Goal: Information Seeking & Learning: Check status

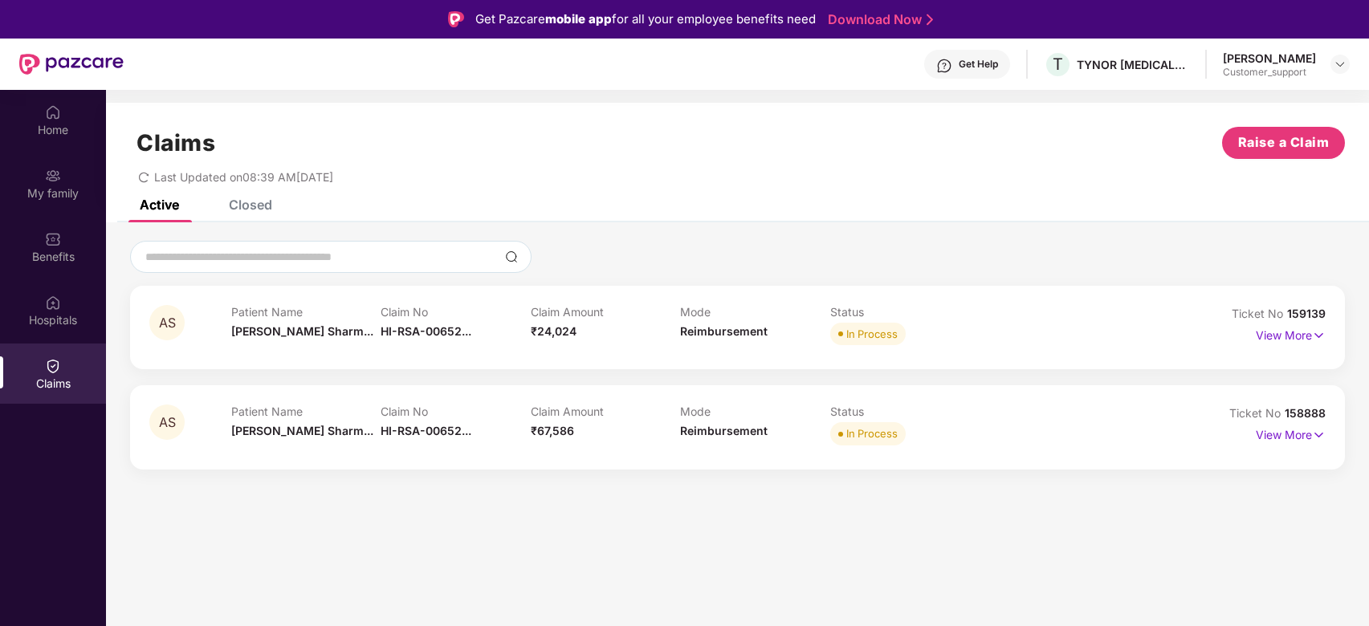
scroll to position [90, 0]
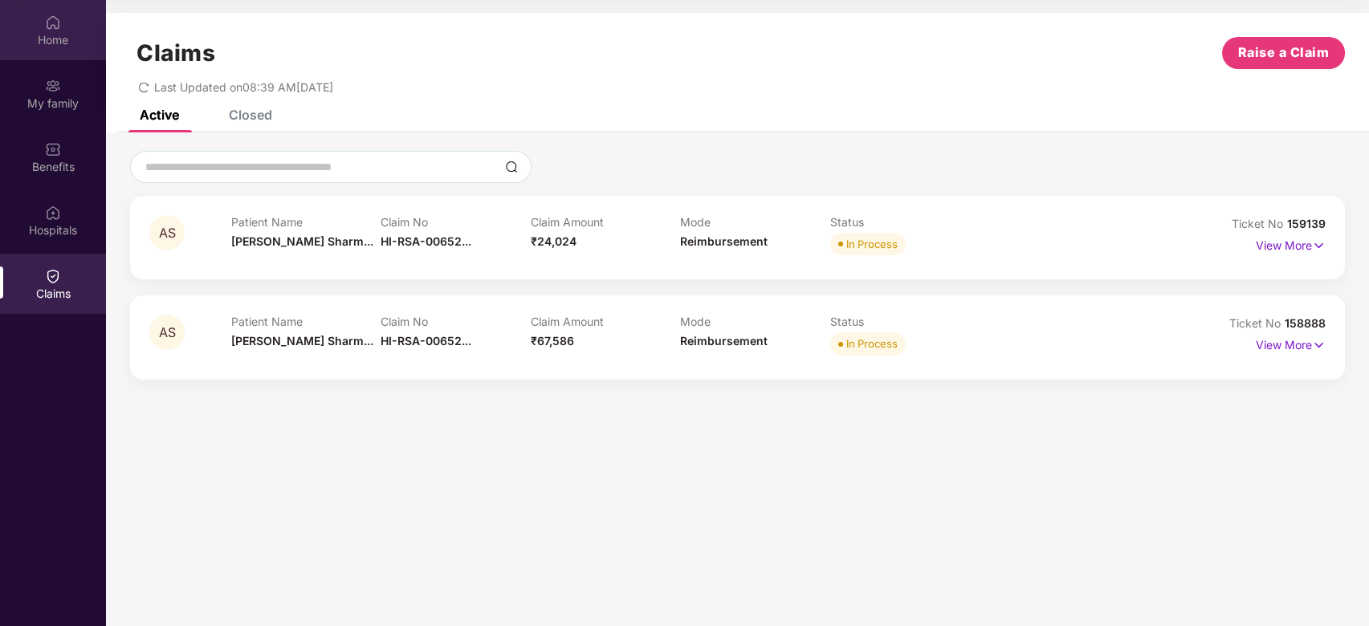
click at [35, 25] on div "Home" at bounding box center [53, 30] width 106 height 60
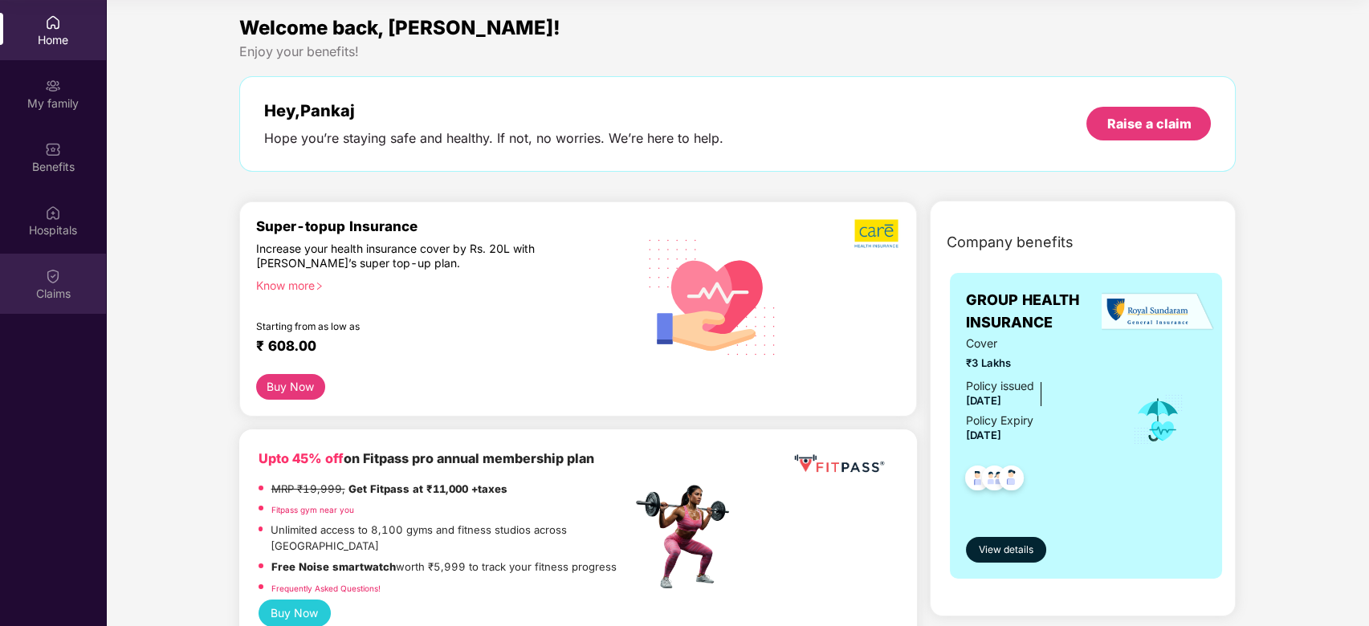
click at [58, 276] on img at bounding box center [53, 276] width 16 height 16
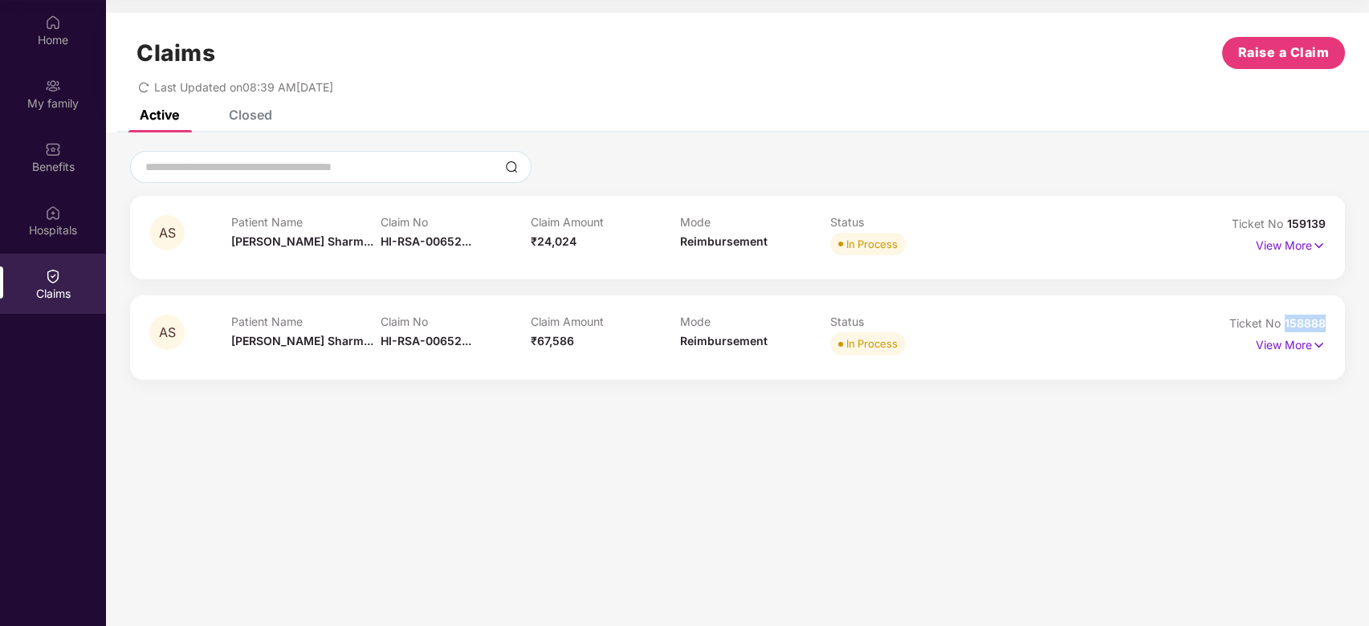
drag, startPoint x: 1285, startPoint y: 324, endPoint x: 1328, endPoint y: 318, distance: 43.8
click at [1328, 318] on div "AS Patient Name [PERSON_NAME]... Claim No HI-RSA-00652... Claim Amount ₹67,586 …" at bounding box center [737, 338] width 1215 height 84
copy span "158888"
drag, startPoint x: 1287, startPoint y: 217, endPoint x: 1328, endPoint y: 222, distance: 41.2
click at [1328, 222] on div "AS Patient Name [PERSON_NAME]... Claim No HI-RSA-00652... Claim Amount ₹24,024 …" at bounding box center [737, 238] width 1215 height 84
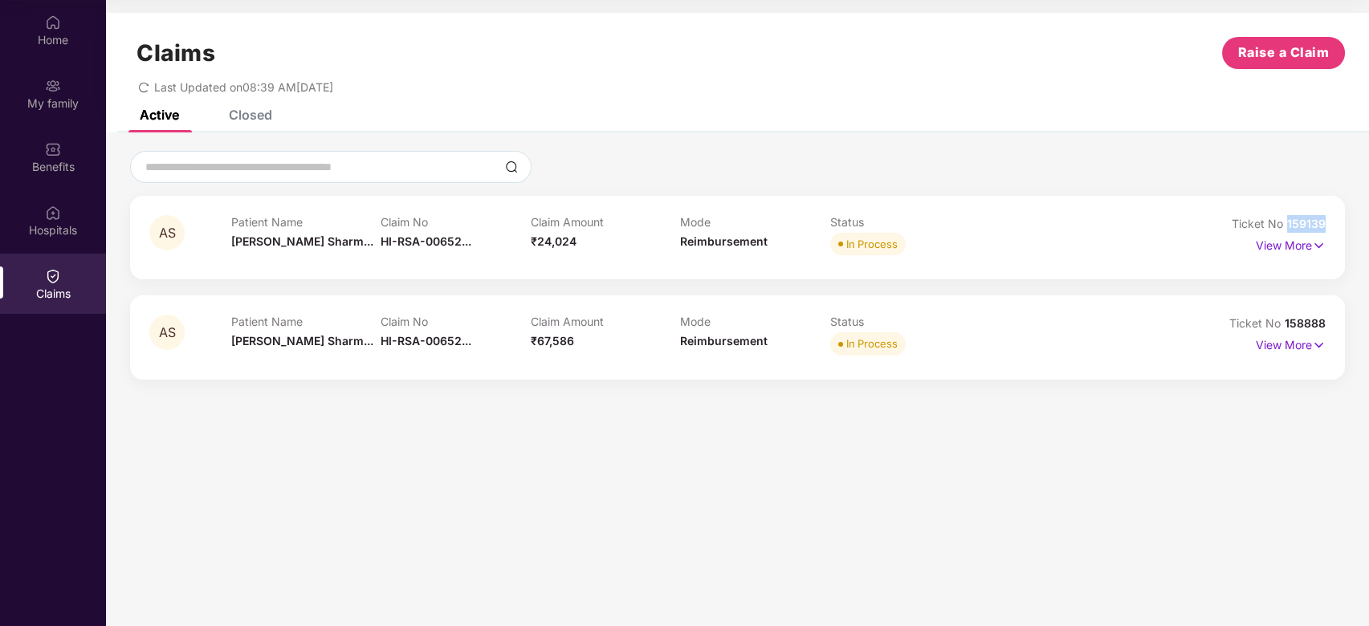
copy span "159139"
click at [37, 61] on div "Home My family Benefits Hospitals Claims" at bounding box center [53, 158] width 106 height 317
click at [52, 37] on div "Home" at bounding box center [53, 40] width 106 height 16
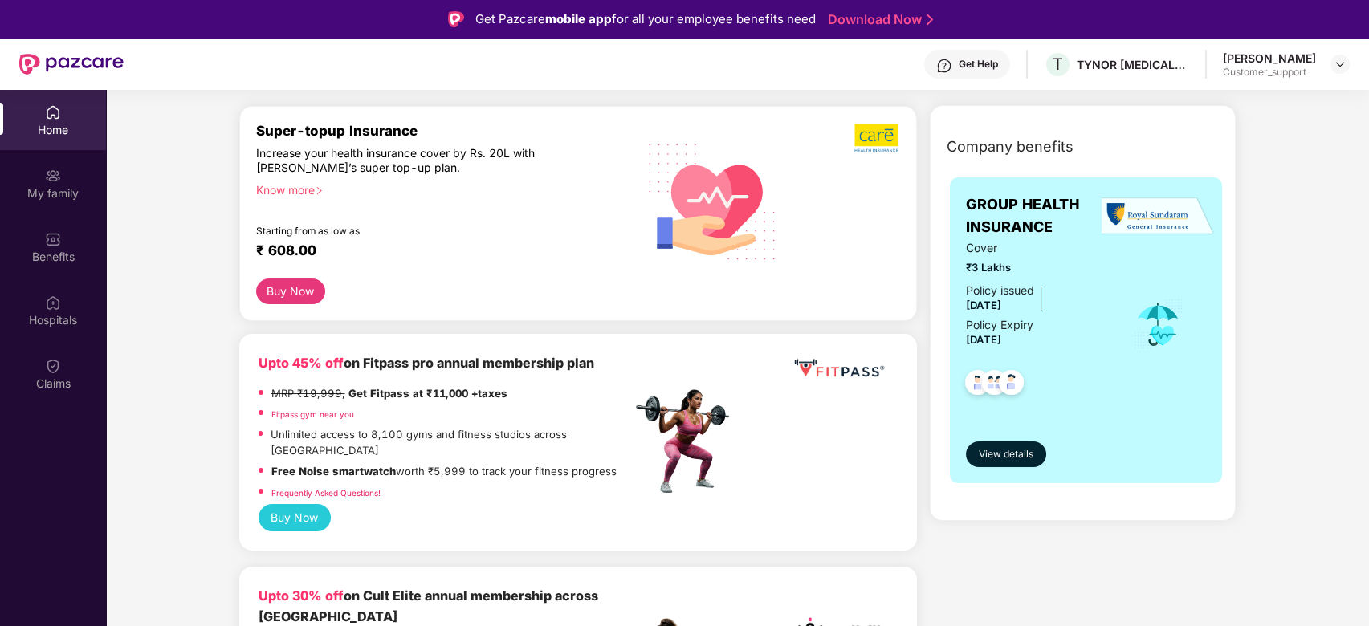
scroll to position [187, 0]
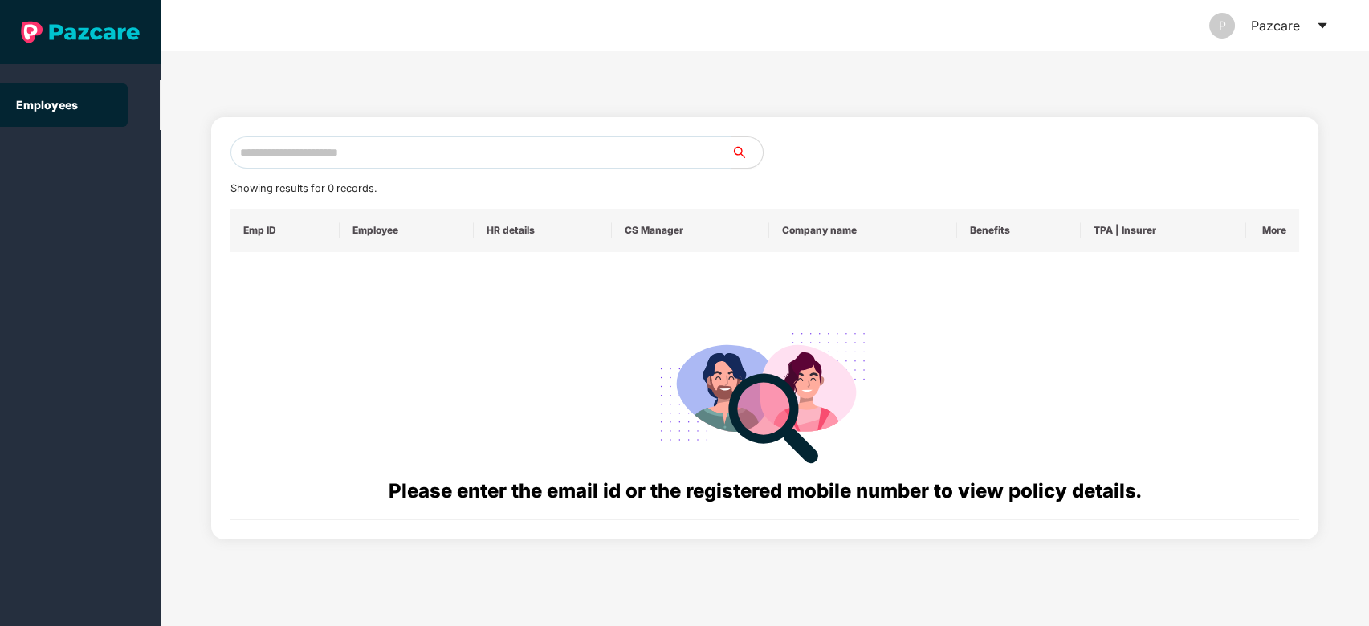
click at [384, 157] on input "text" at bounding box center [481, 153] width 501 height 32
paste input "**********"
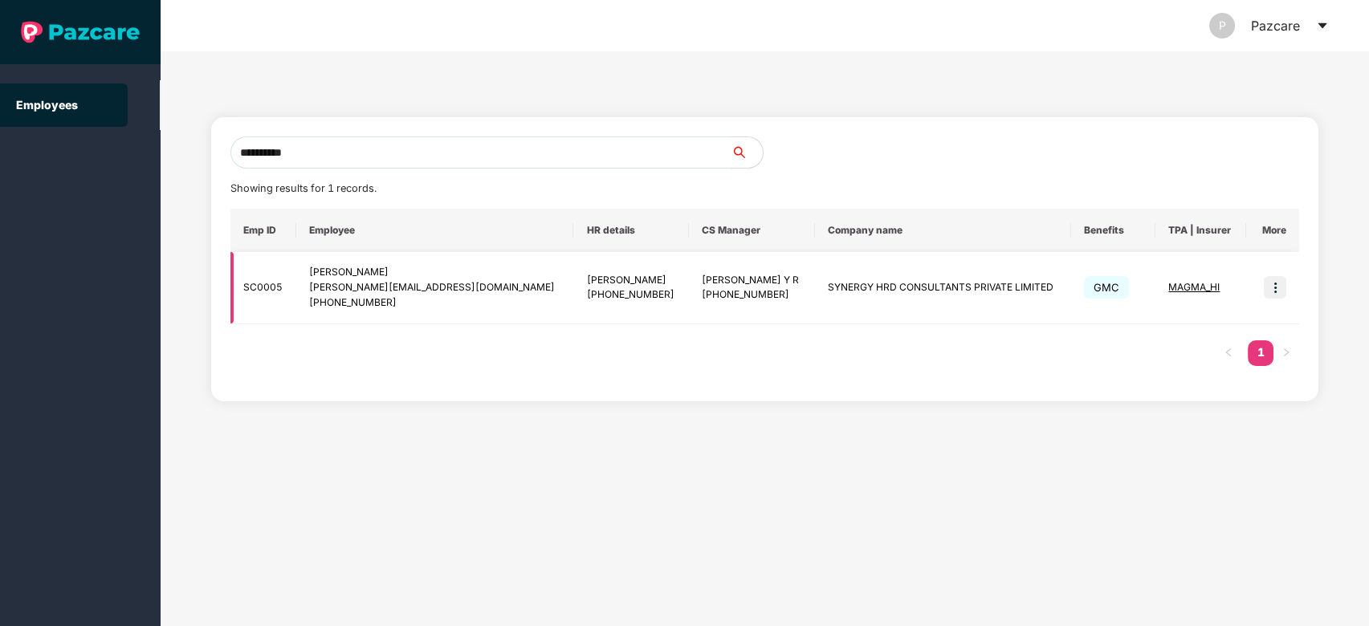
type input "**********"
click at [1275, 289] on img at bounding box center [1275, 287] width 22 height 22
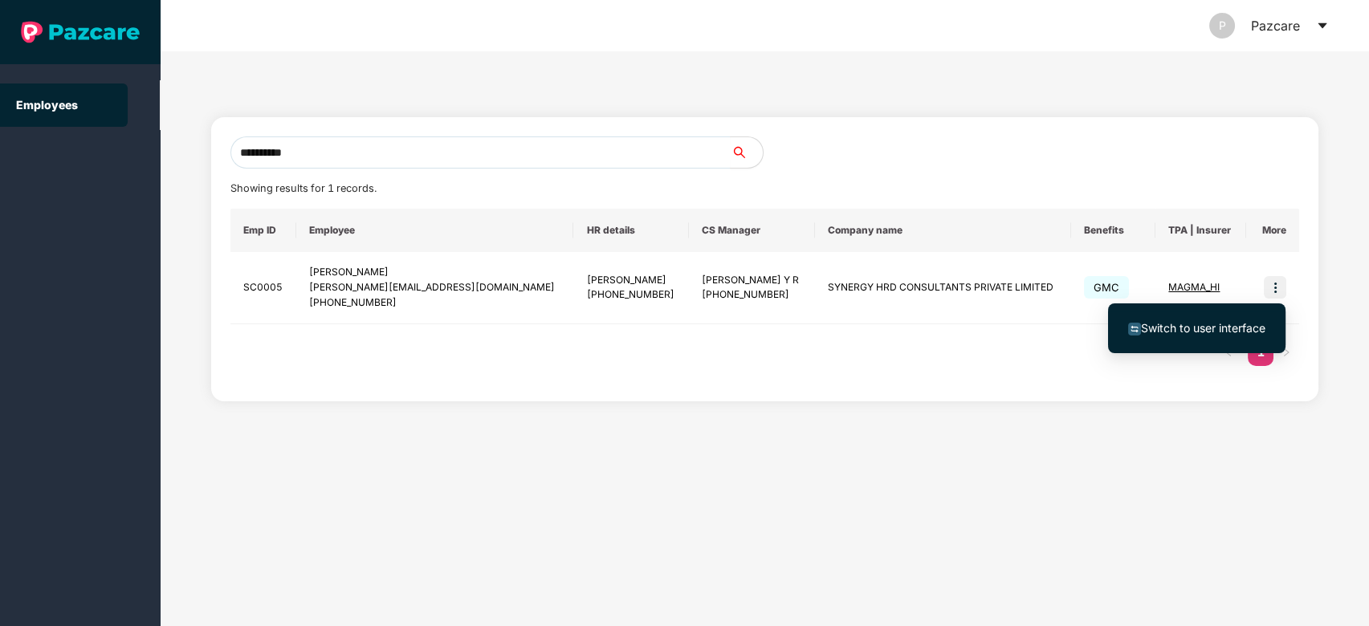
click at [1244, 324] on span "Switch to user interface" at bounding box center [1203, 328] width 124 height 14
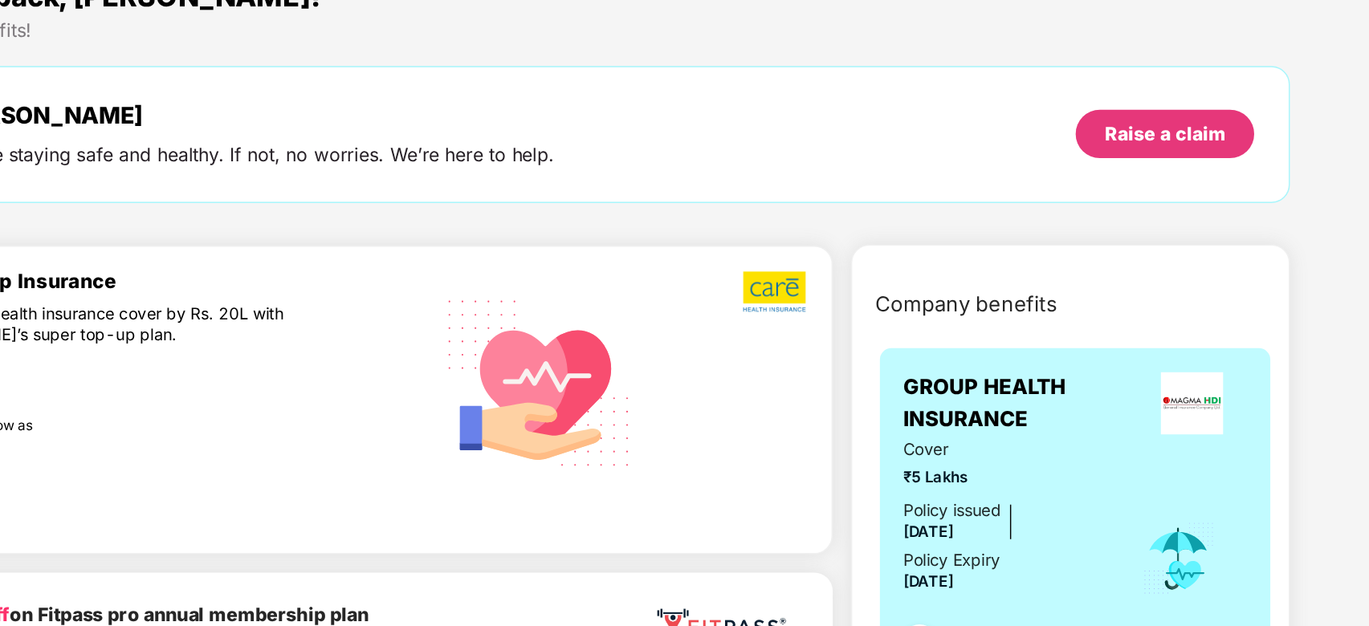
scroll to position [60, 0]
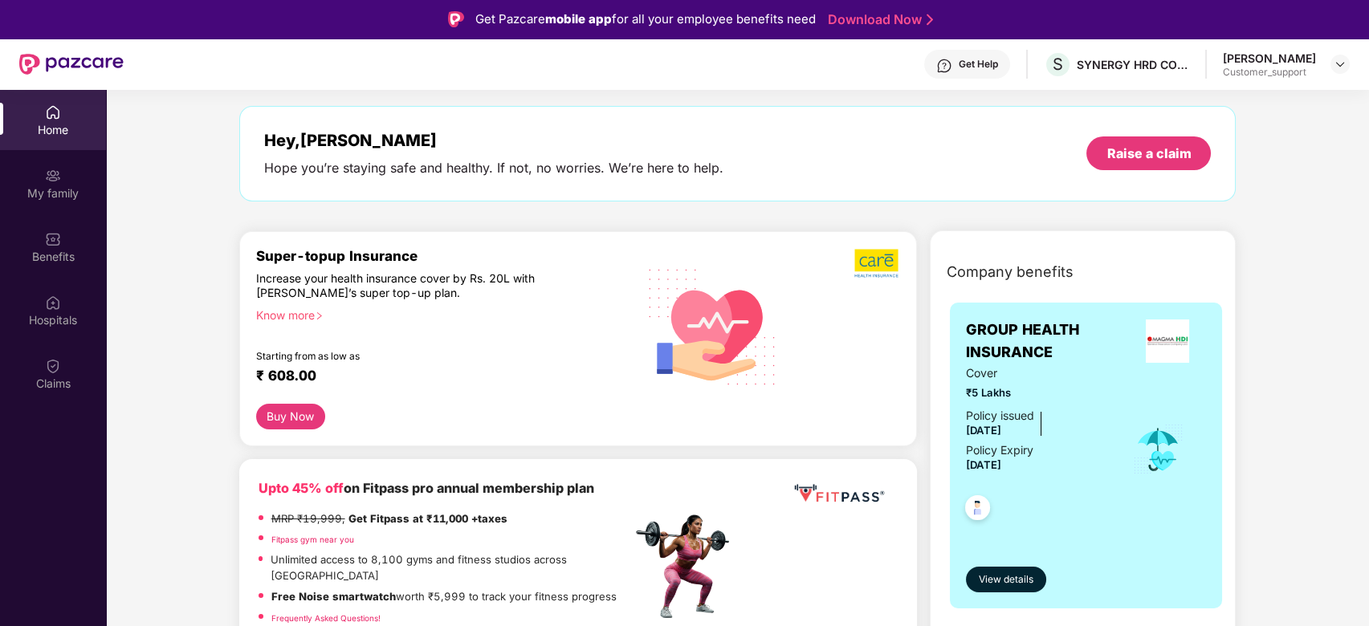
click at [970, 74] on div "Get Help" at bounding box center [967, 64] width 86 height 29
click at [1238, 288] on div "Company benefits GROUP HEALTH INSURANCE Cover ₹5 Lakhs Policy issued [DATE] Pol…" at bounding box center [1083, 448] width 375 height 394
click at [965, 63] on div "Get Help" at bounding box center [967, 64] width 86 height 29
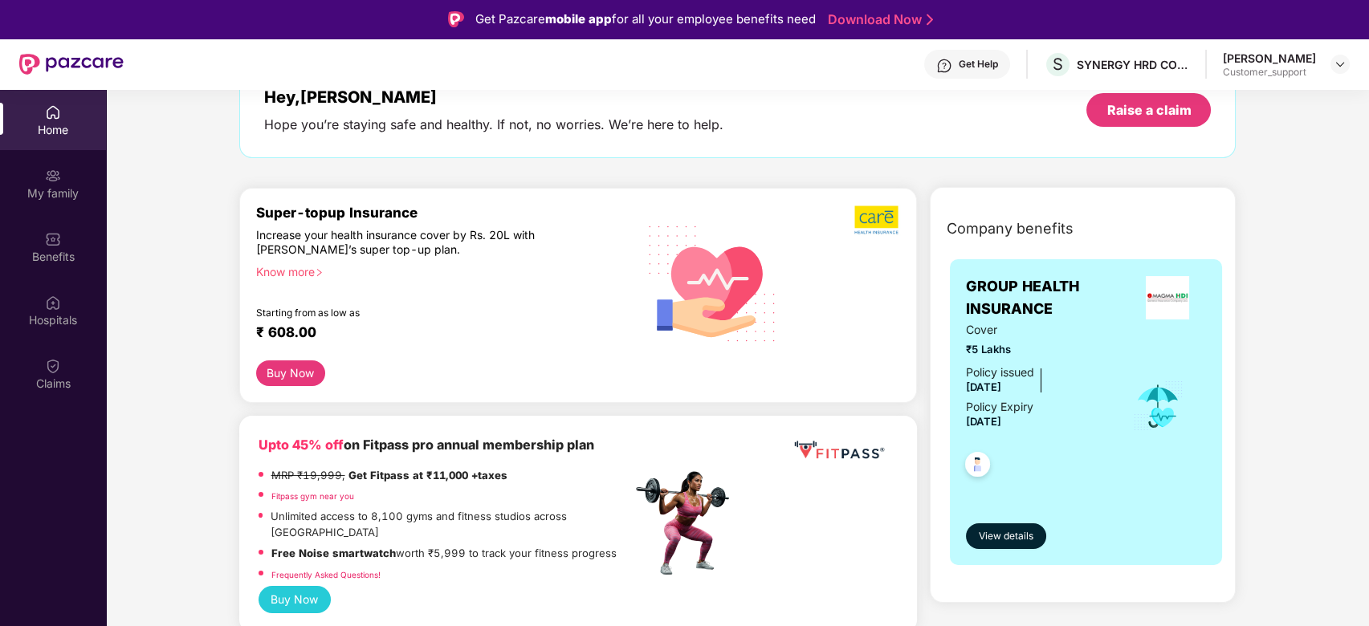
scroll to position [106, 0]
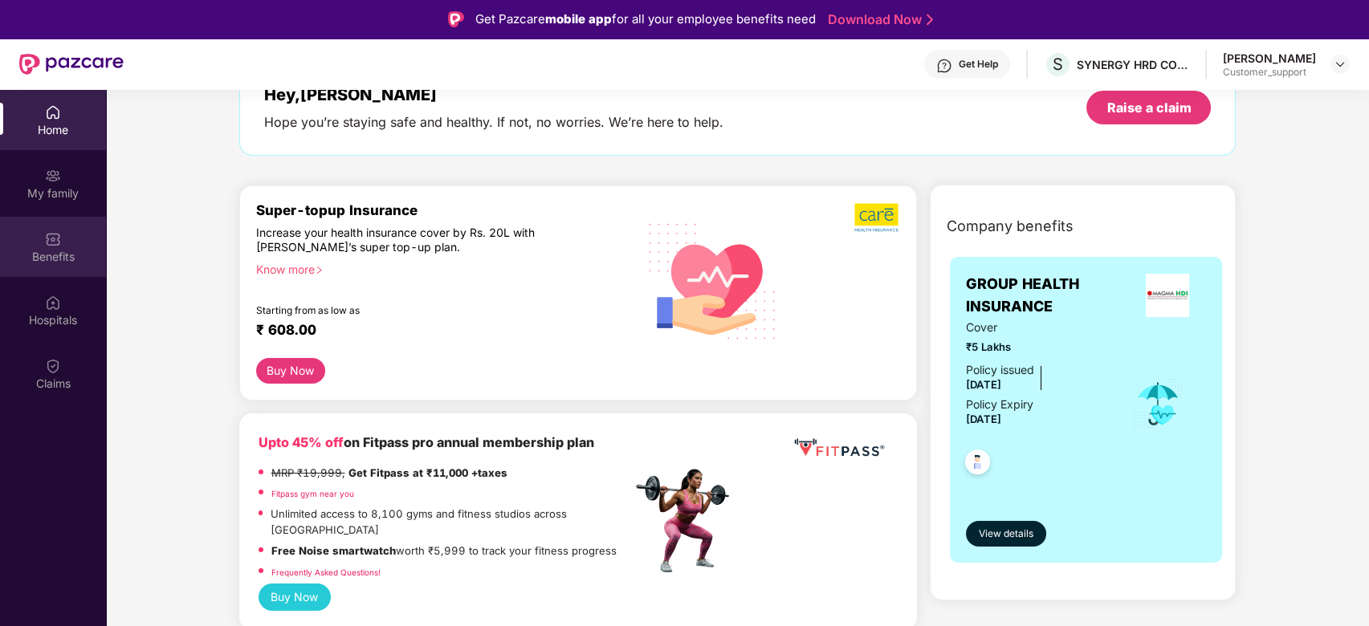
click at [31, 270] on div "Benefits" at bounding box center [53, 247] width 106 height 60
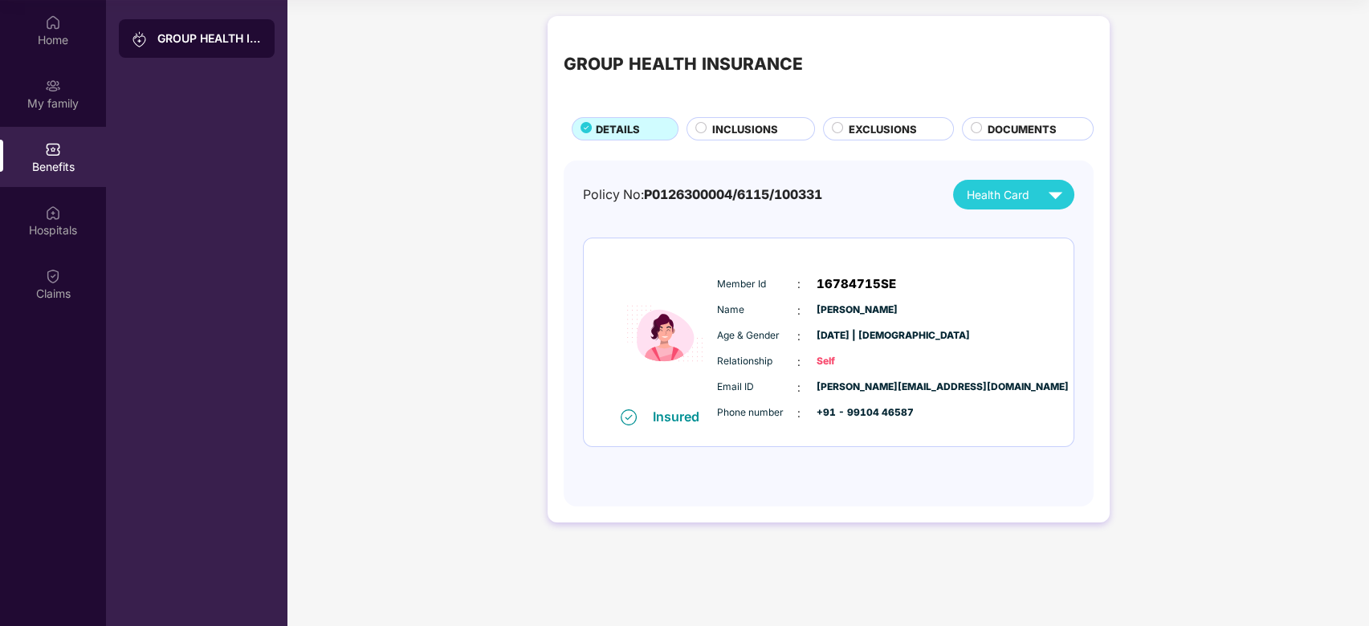
scroll to position [0, 0]
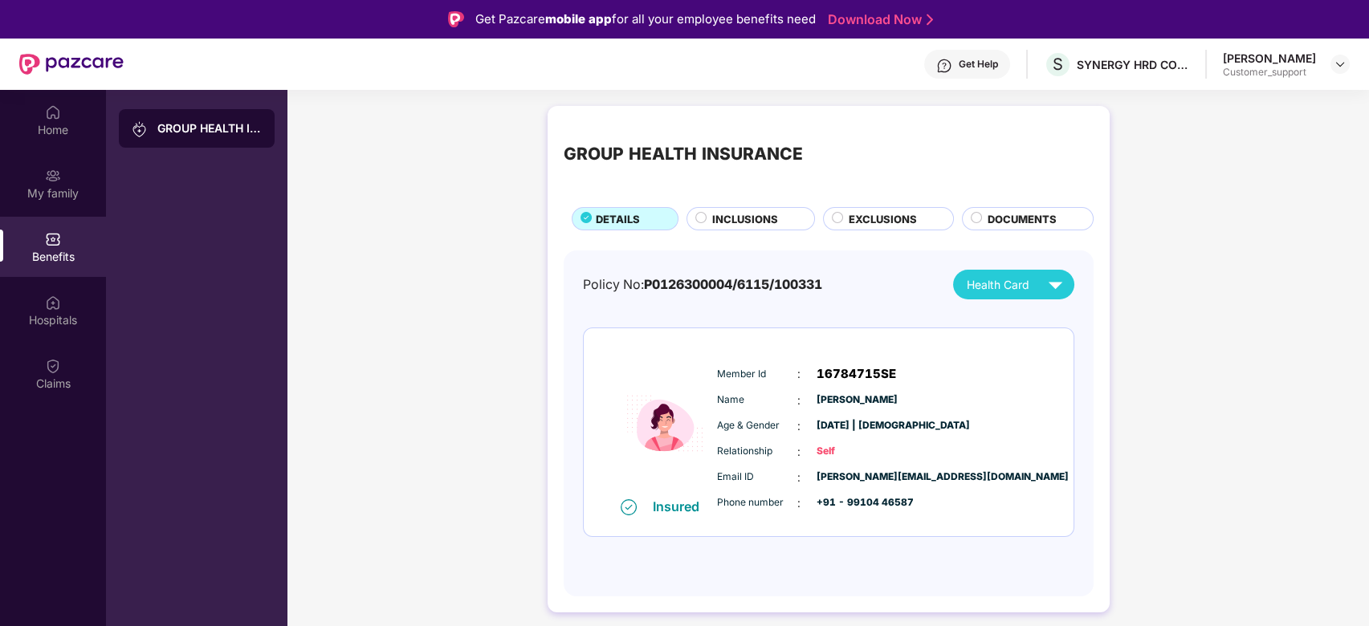
click at [719, 226] on span "INCLUSIONS" at bounding box center [745, 219] width 66 height 16
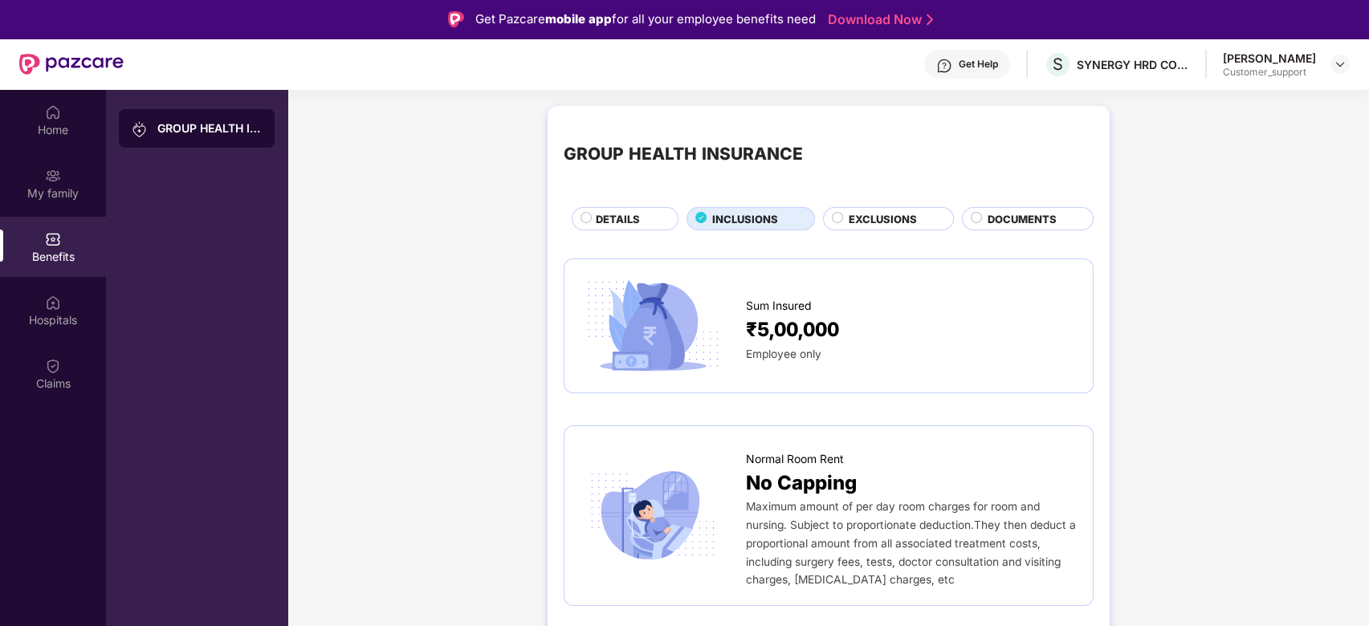
click at [610, 218] on span "DETAILS" at bounding box center [618, 219] width 44 height 16
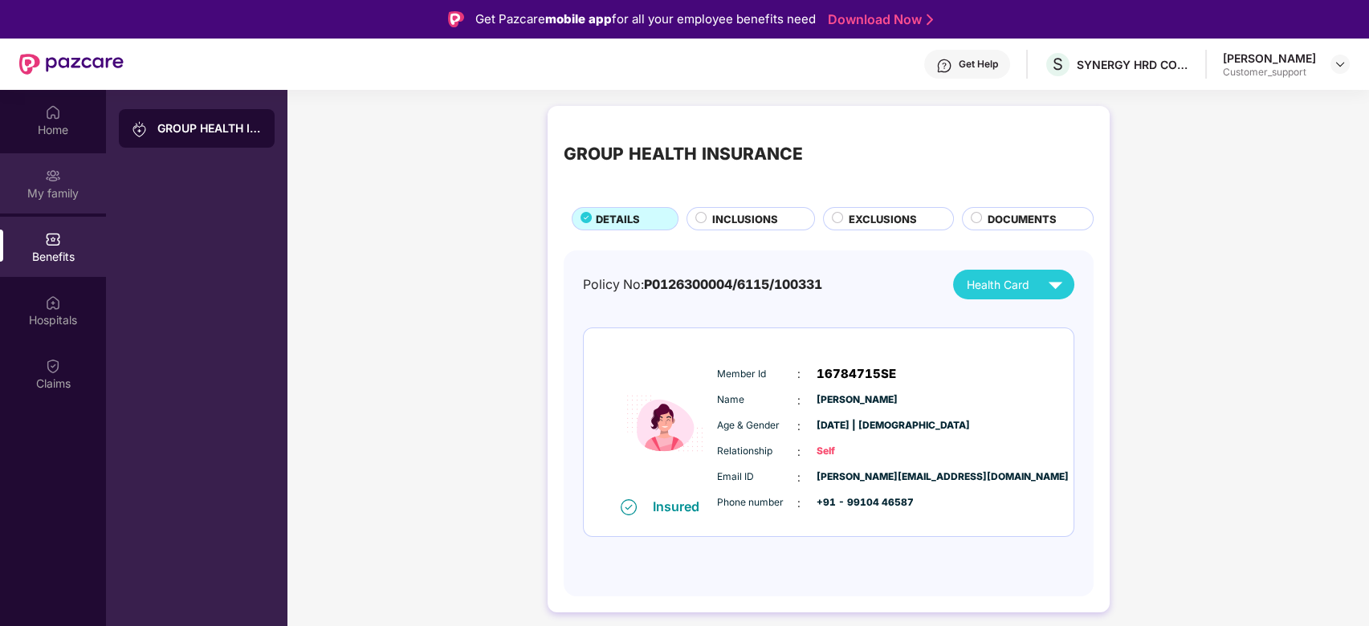
click at [34, 154] on div "My family" at bounding box center [53, 183] width 106 height 60
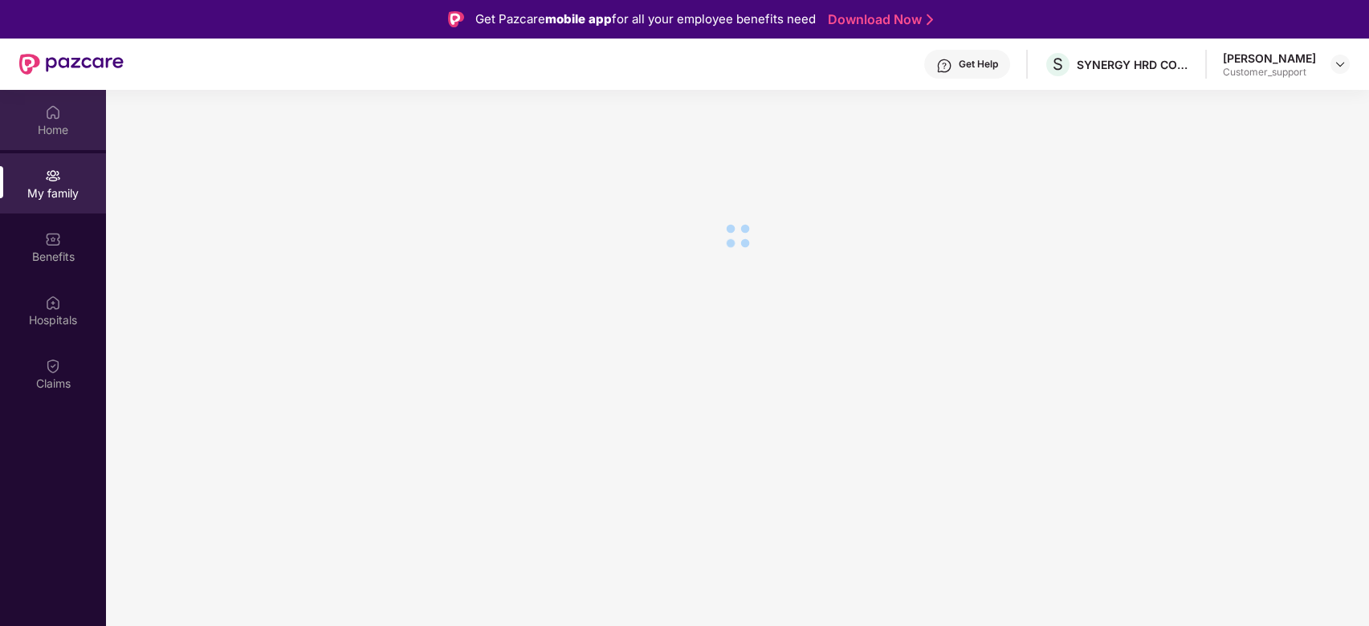
click at [42, 128] on div "Home" at bounding box center [53, 130] width 106 height 16
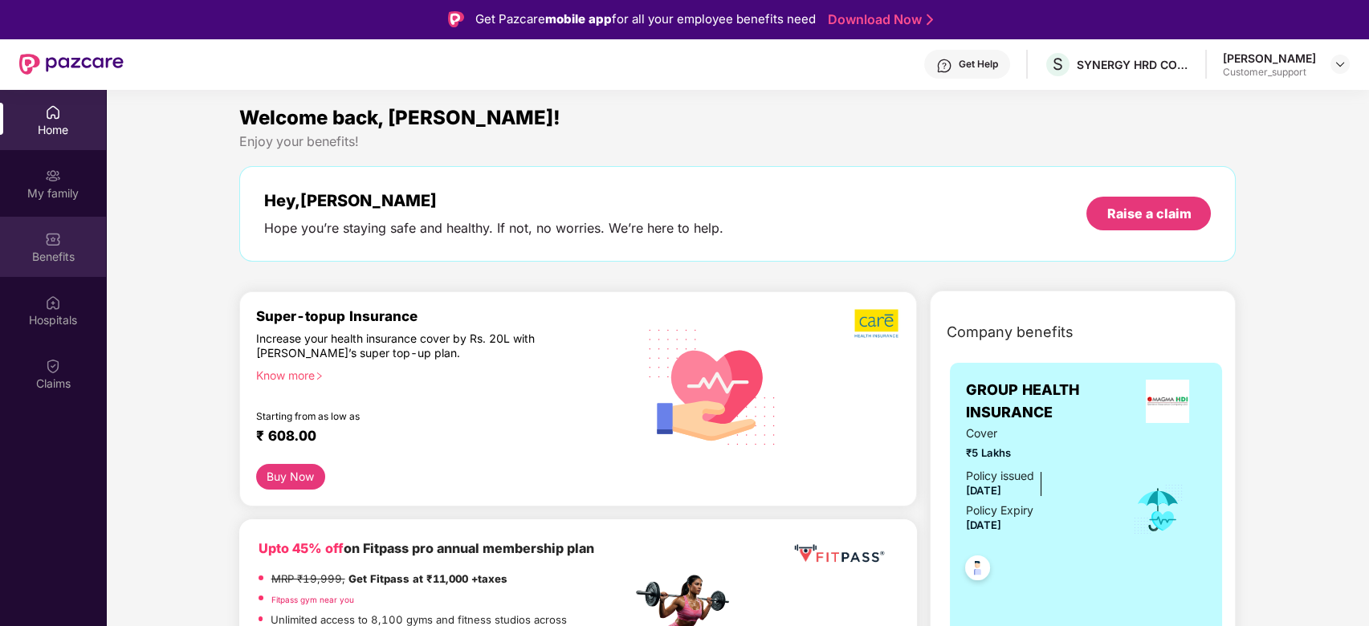
click at [44, 267] on div "Benefits" at bounding box center [53, 247] width 106 height 60
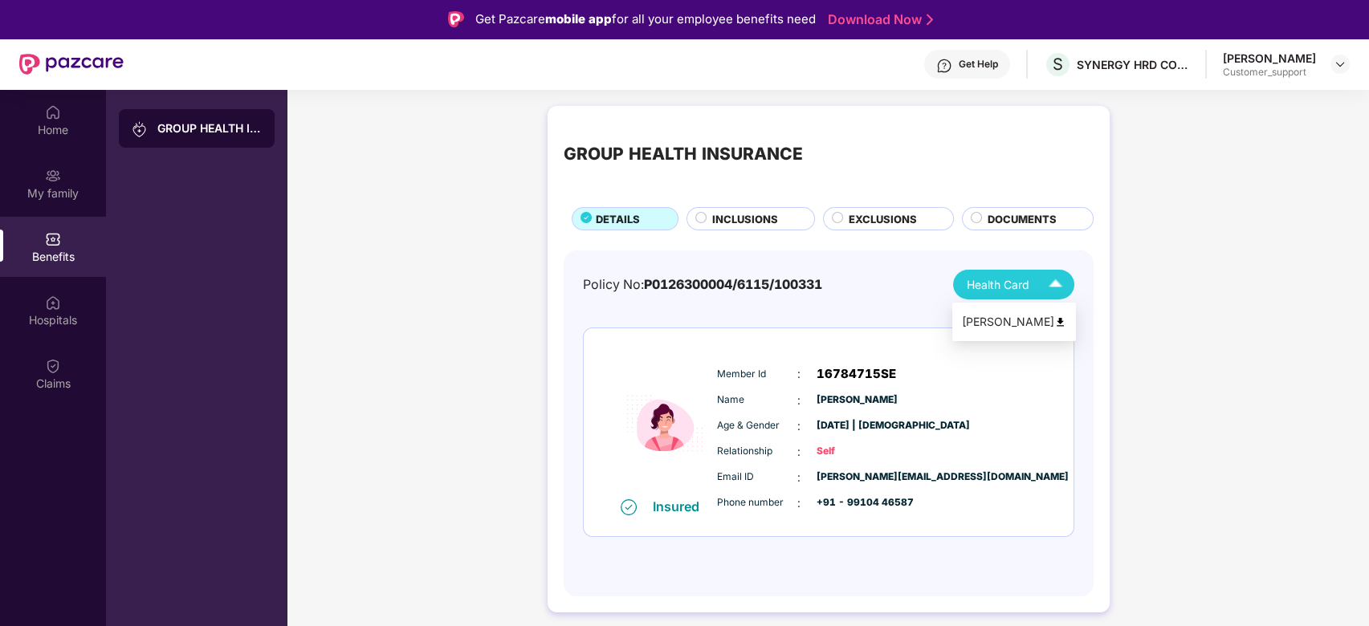
click at [1058, 277] on img at bounding box center [1056, 285] width 28 height 28
click at [1059, 318] on img at bounding box center [1061, 322] width 12 height 12
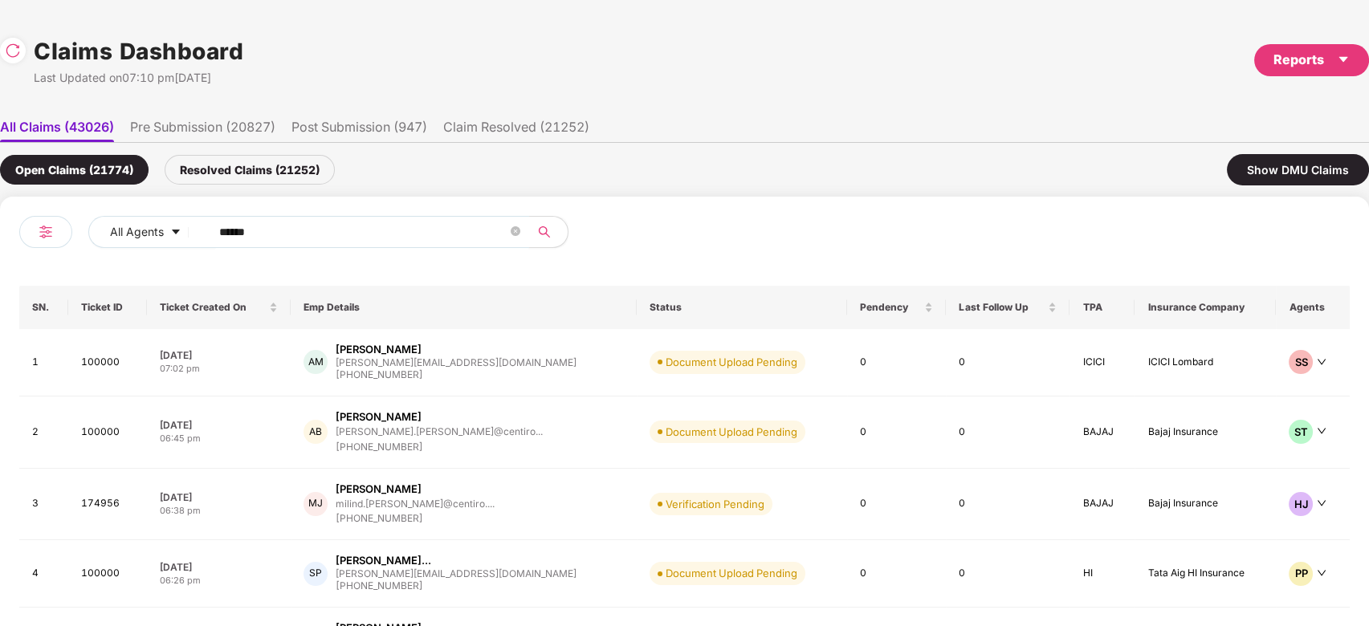
drag, startPoint x: 358, startPoint y: 210, endPoint x: 342, endPoint y: 235, distance: 29.6
click at [342, 235] on div "All Agents ****** SN. Ticket ID Ticket Created On Emp Details Status Pendency L…" at bounding box center [684, 477] width 1369 height 561
click at [342, 235] on input "******" at bounding box center [363, 232] width 288 height 24
paste input "text"
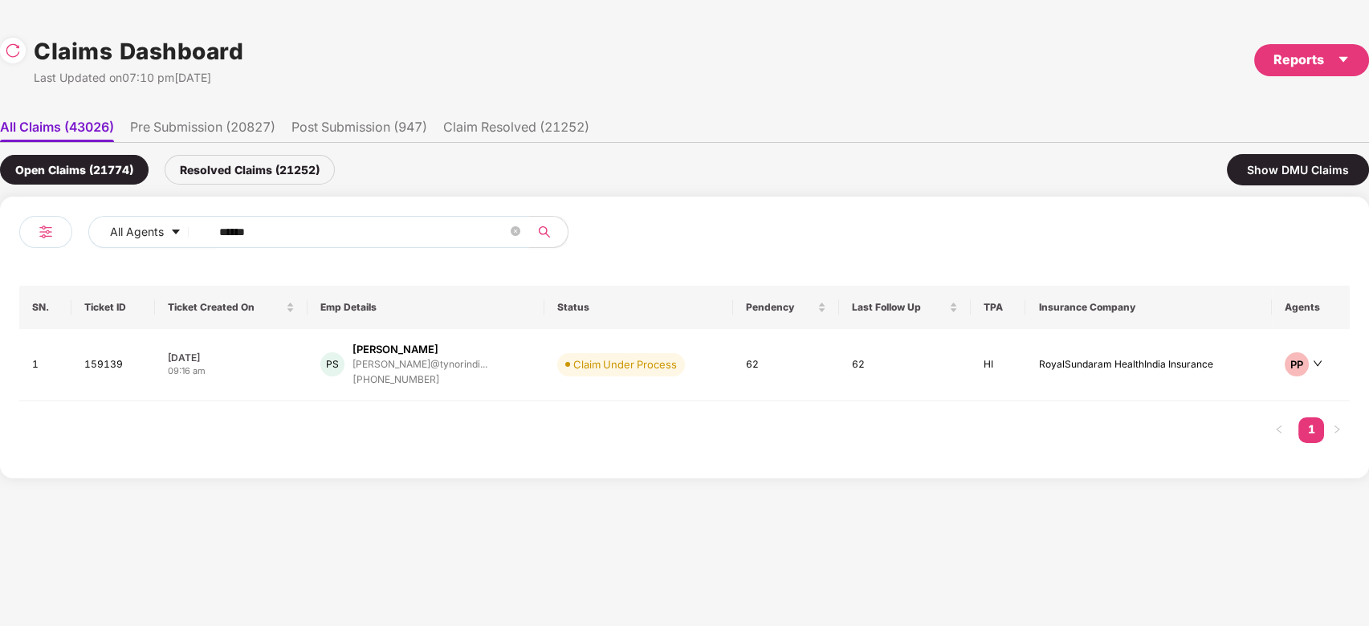
type input "******"
click at [446, 363] on div "pankajsharma@tynorindi..." at bounding box center [420, 364] width 135 height 10
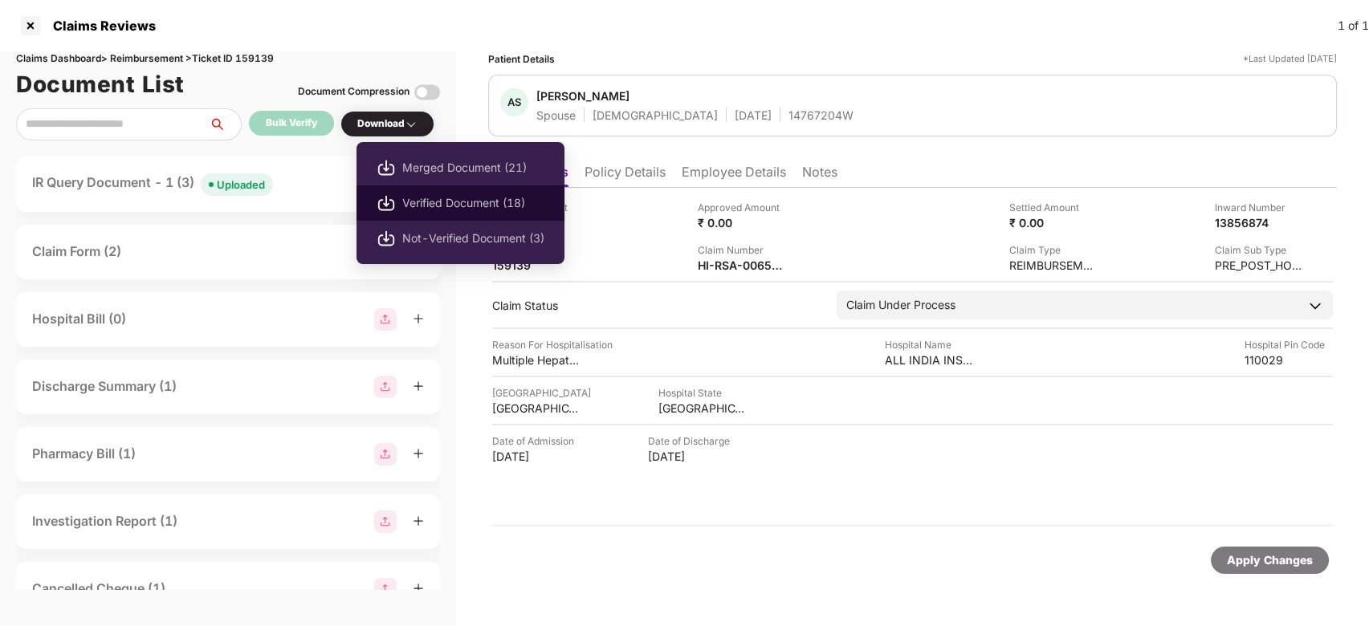
click at [420, 201] on span "Verified Document (18)" at bounding box center [473, 203] width 142 height 18
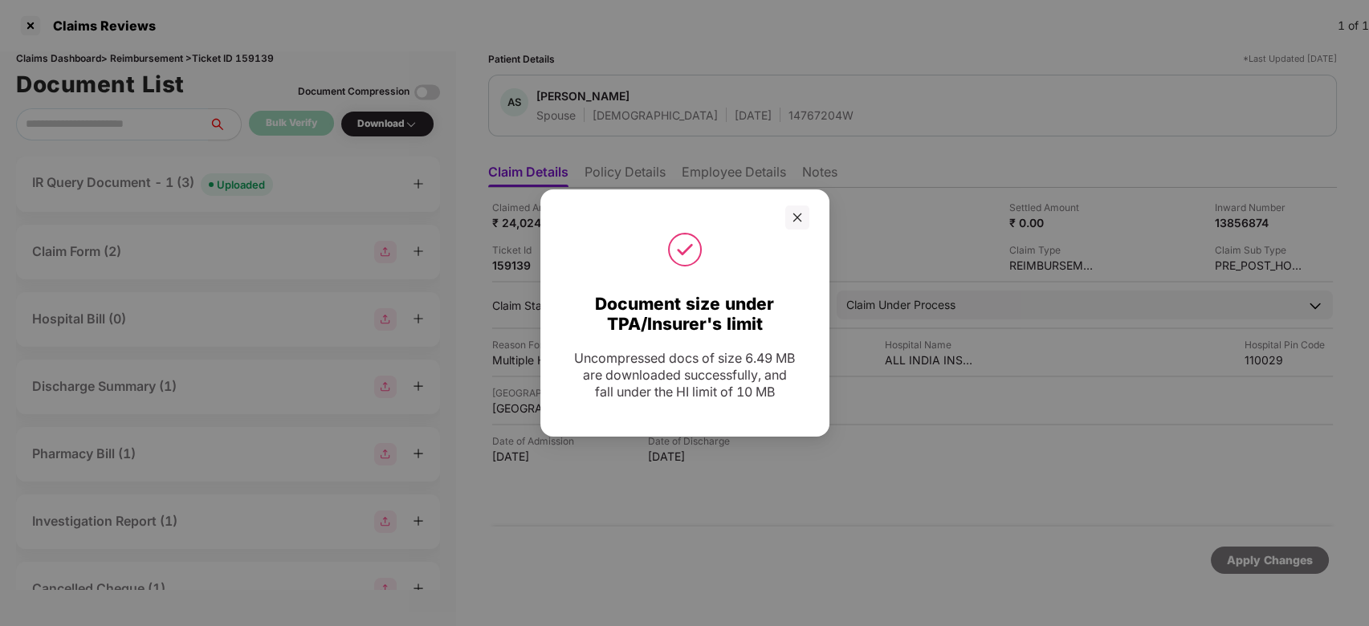
click at [794, 230] on div at bounding box center [685, 250] width 249 height 40
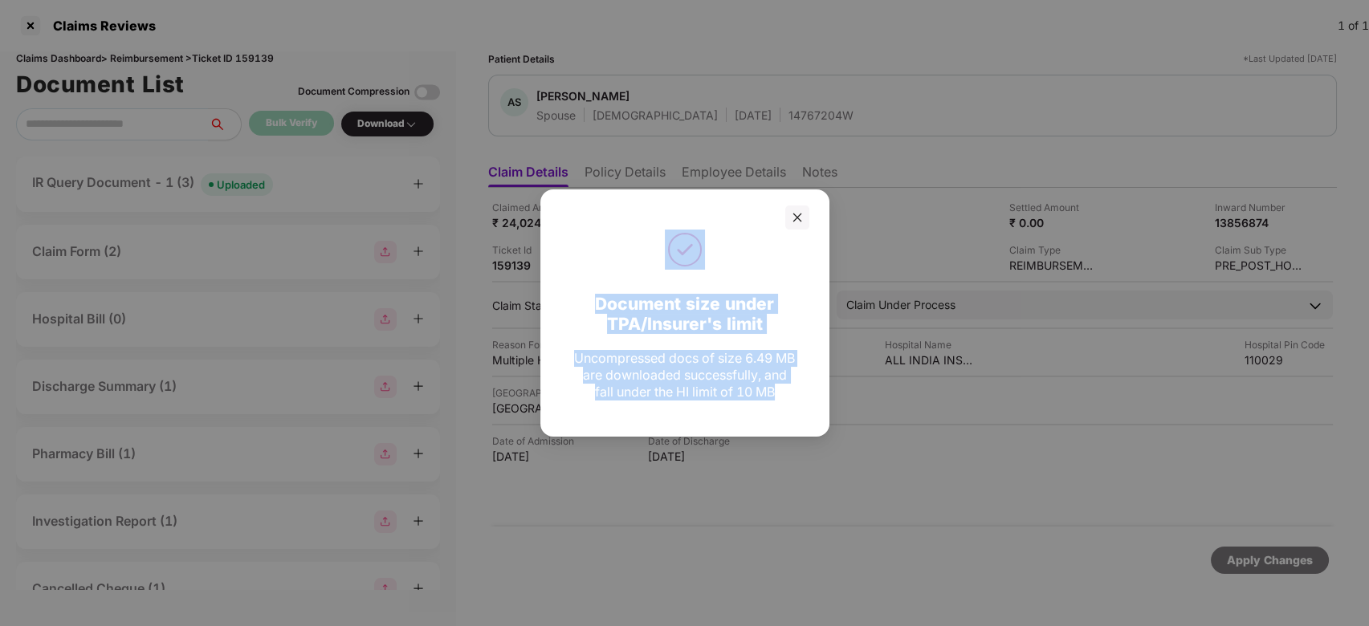
drag, startPoint x: 796, startPoint y: 222, endPoint x: 739, endPoint y: 592, distance: 373.8
click at [739, 592] on div "Document size under TPA/Insurer's limit Uncompressed docs of size 6.49 MB are d…" at bounding box center [684, 313] width 1369 height 626
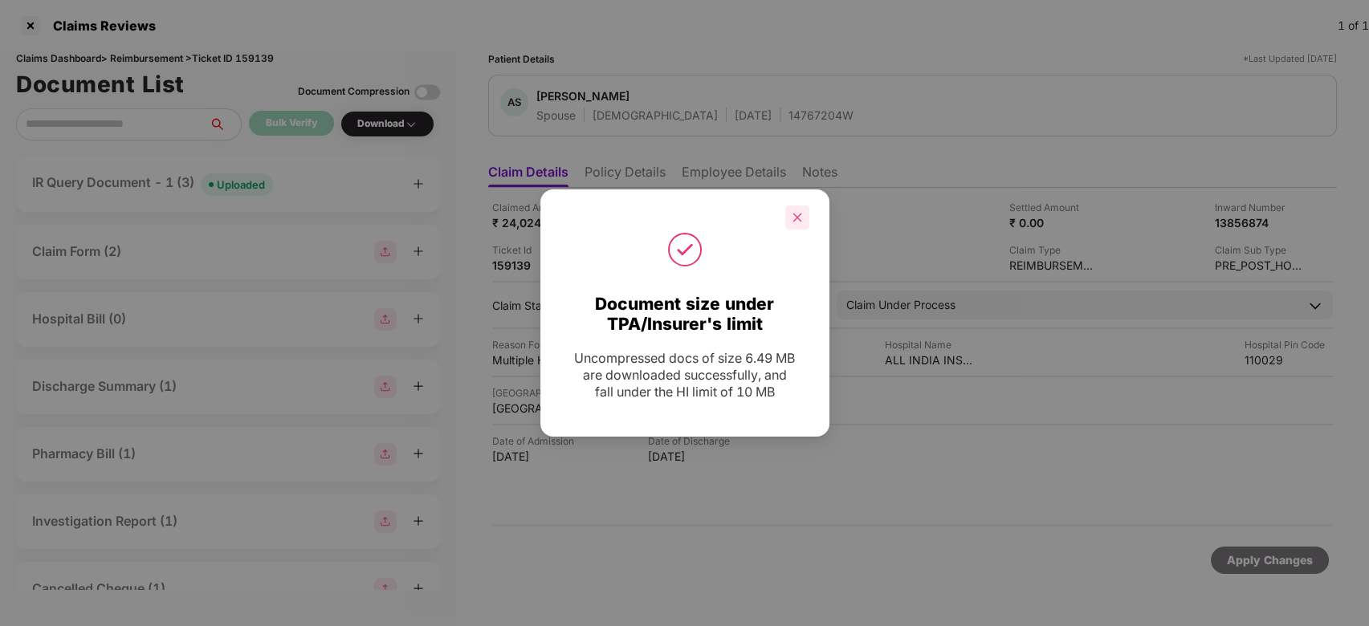
click at [799, 214] on icon "close" at bounding box center [797, 217] width 9 height 9
